Goal: Complete application form

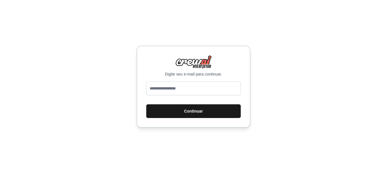
click at [199, 106] on button "Continuar" at bounding box center [193, 111] width 94 height 14
type input "**********"
click at [198, 107] on button "Continuar" at bounding box center [193, 111] width 94 height 14
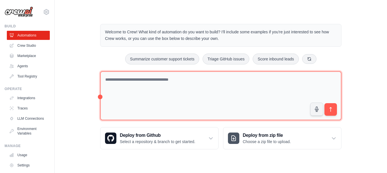
click at [196, 101] on textarea at bounding box center [220, 95] width 241 height 49
